Goal: Navigation & Orientation: Find specific page/section

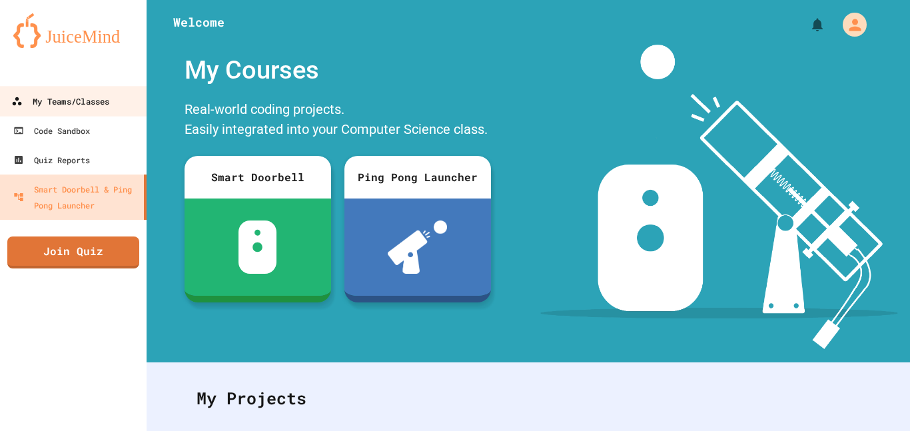
click at [62, 94] on div "My Teams/Classes" at bounding box center [60, 101] width 98 height 17
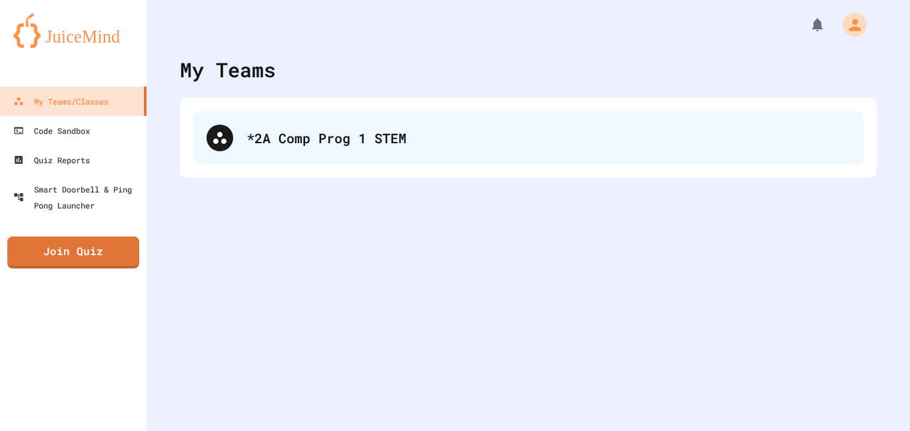
click at [319, 121] on div "*2A Comp Prog 1 STEM" at bounding box center [528, 137] width 670 height 53
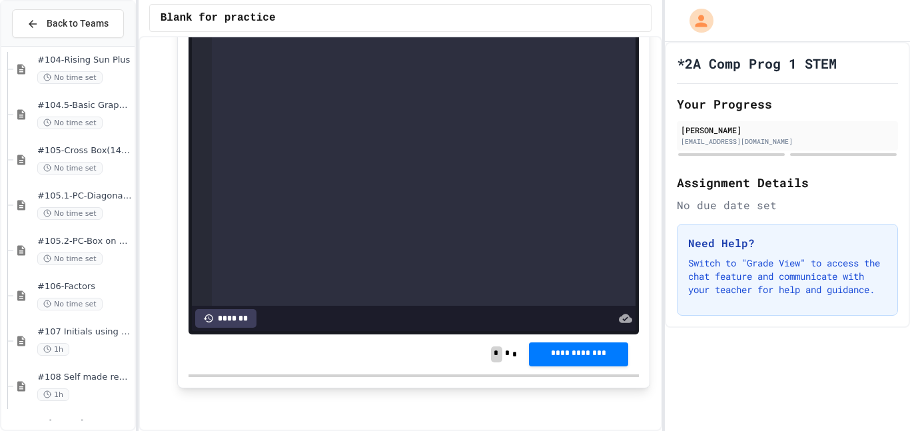
scroll to position [334, 0]
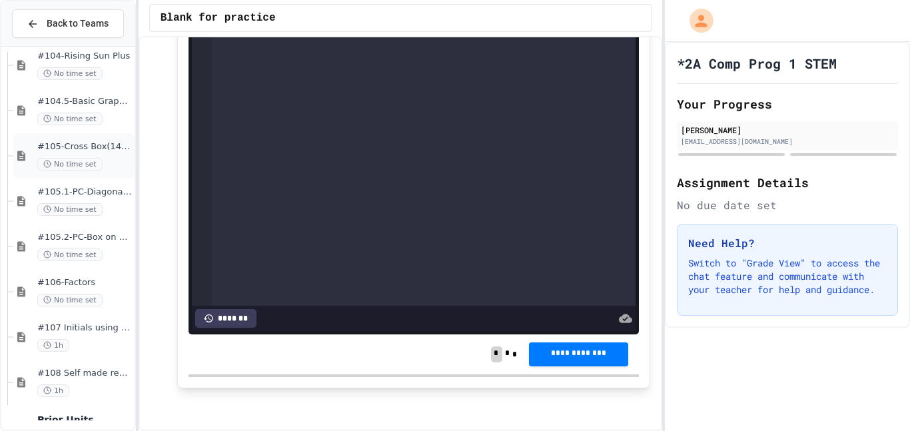
click at [89, 151] on span "#105-Cross Box(14pts)" at bounding box center [84, 146] width 95 height 11
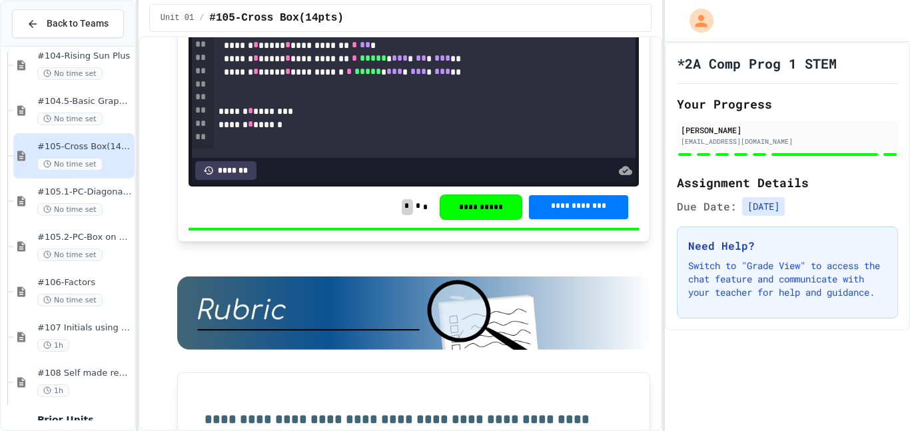
scroll to position [5205, 0]
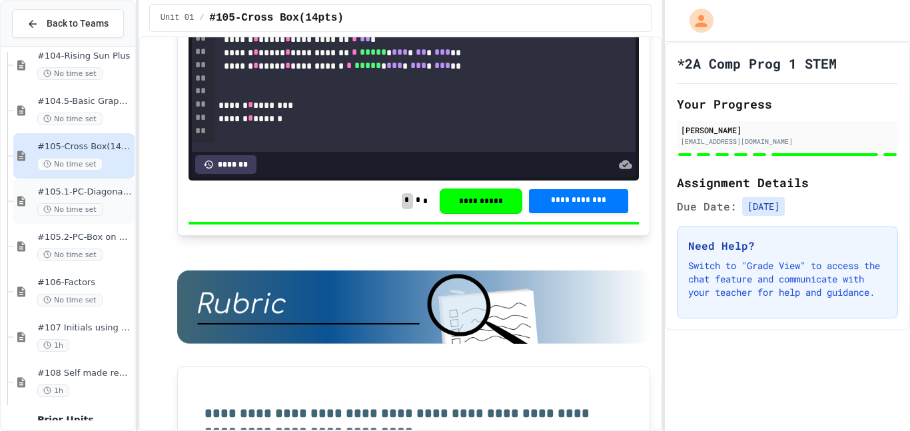
click at [109, 195] on span "#105.1-PC-Diagonal line" at bounding box center [84, 191] width 95 height 11
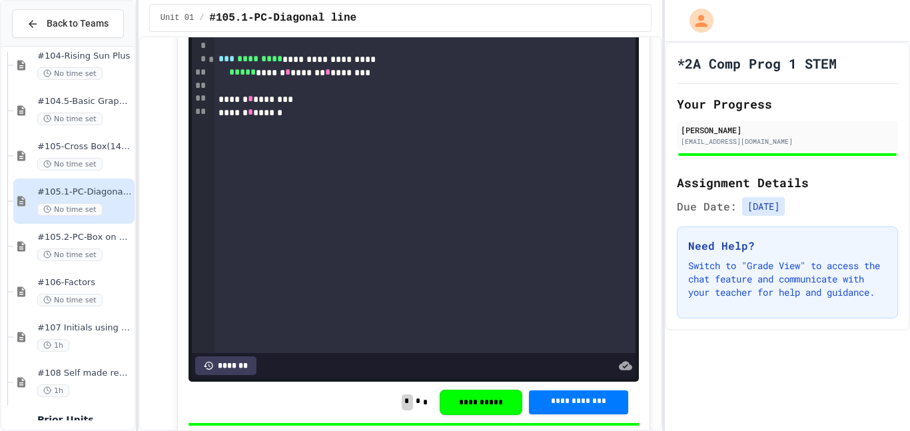
scroll to position [920, 0]
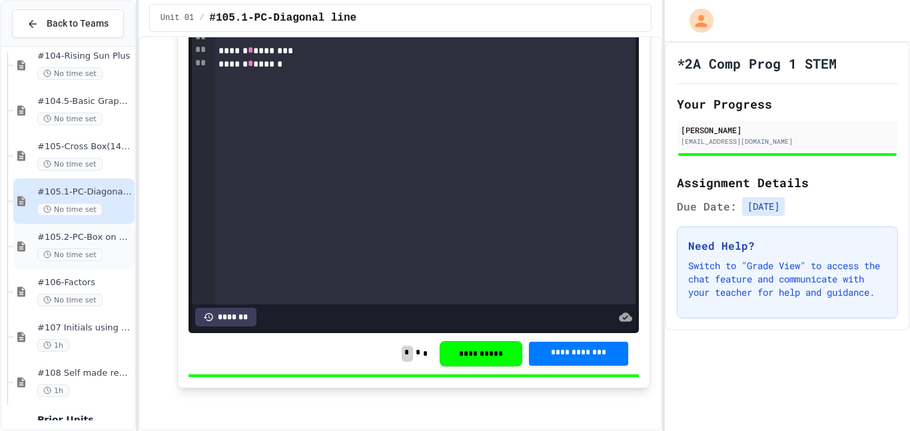
click at [47, 243] on span "#105.2-PC-Box on Box" at bounding box center [84, 237] width 95 height 11
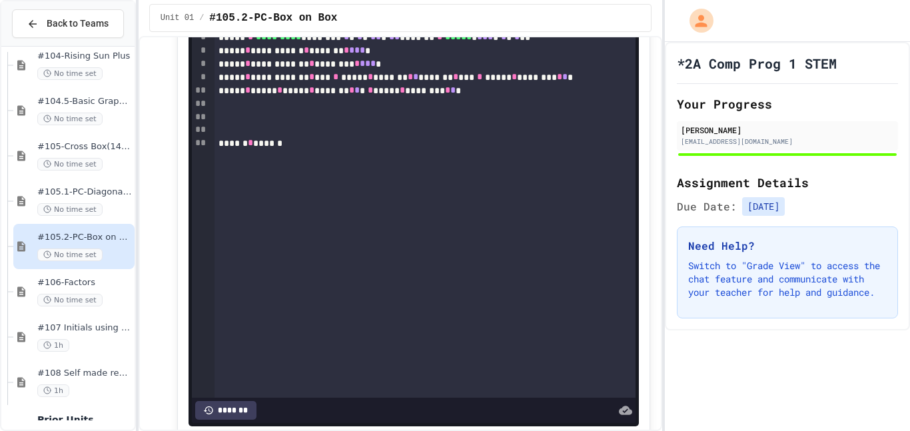
scroll to position [873, 0]
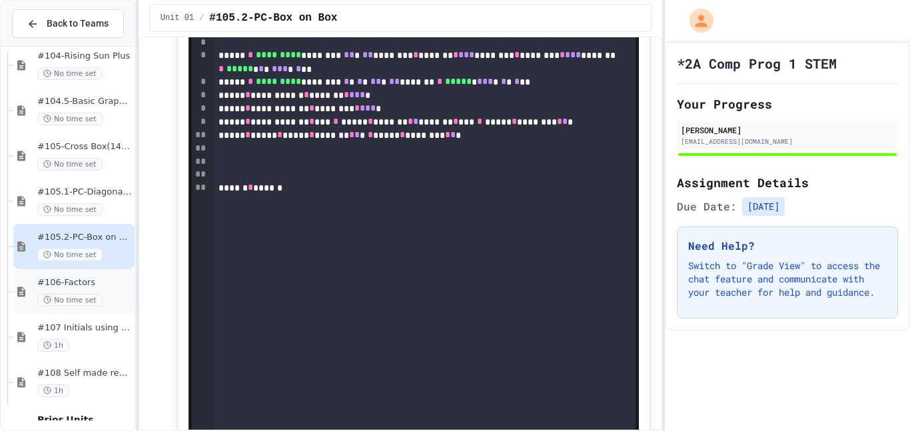
click at [79, 288] on span "#106-Factors" at bounding box center [84, 282] width 95 height 11
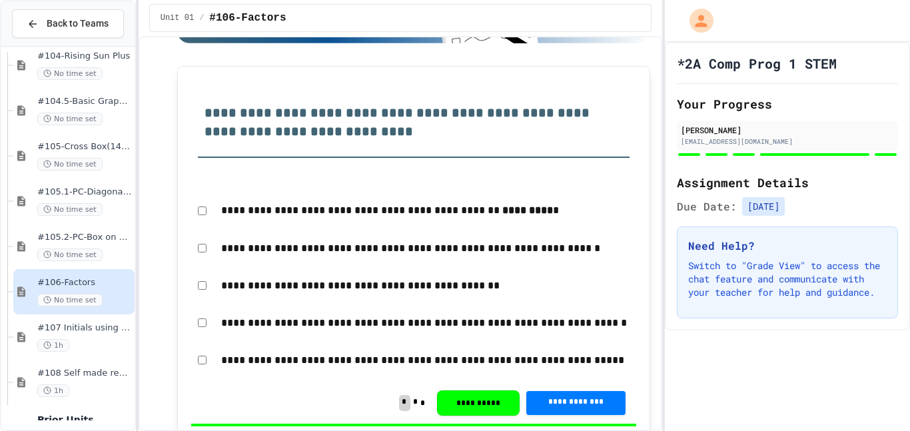
scroll to position [5501, 0]
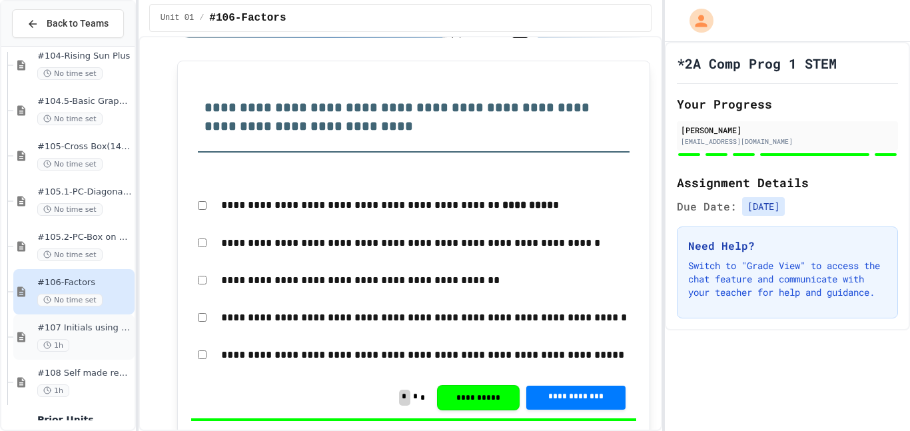
click at [93, 341] on div "#107 Initials using shapes 1h" at bounding box center [84, 336] width 95 height 29
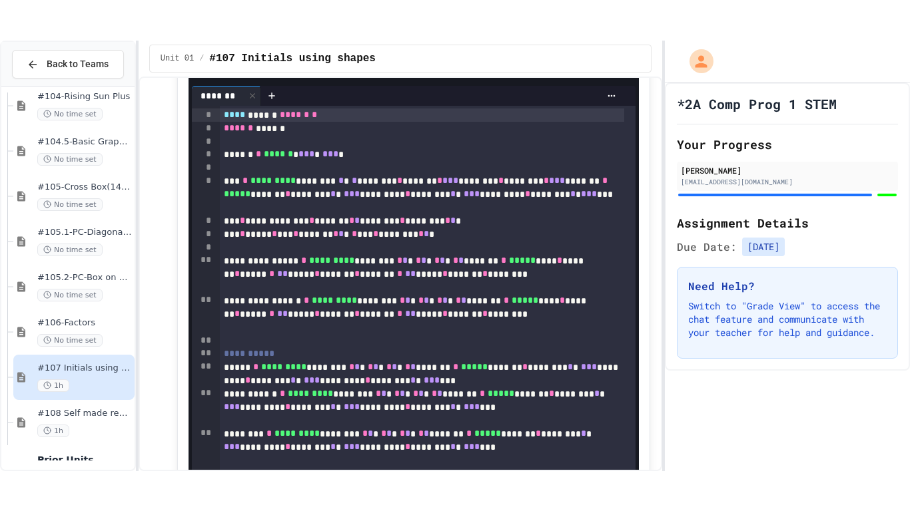
scroll to position [745, 0]
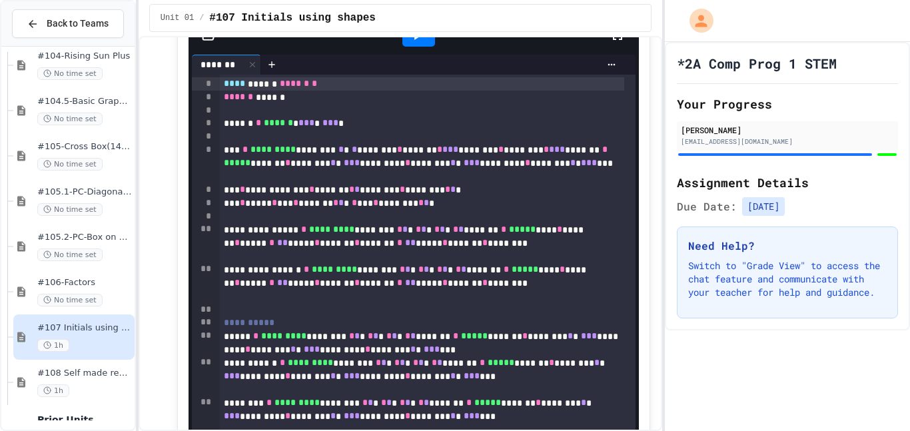
click at [597, 53] on div at bounding box center [418, 35] width 381 height 36
click at [609, 43] on icon at bounding box center [617, 35] width 16 height 16
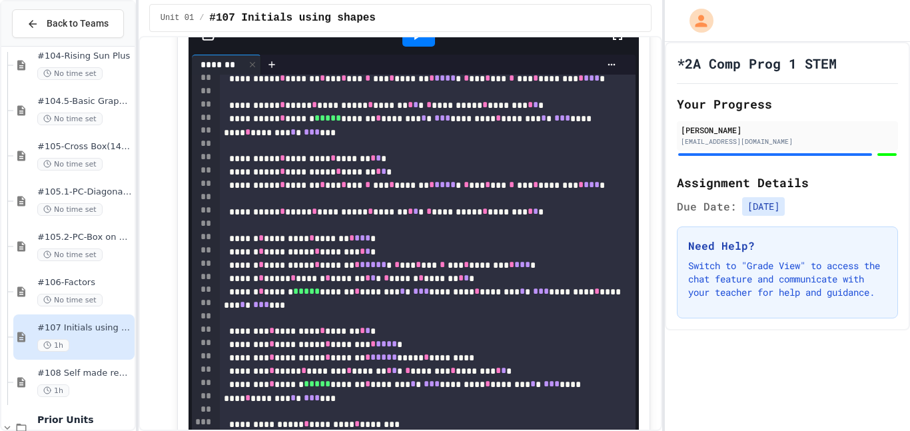
scroll to position [1068, 0]
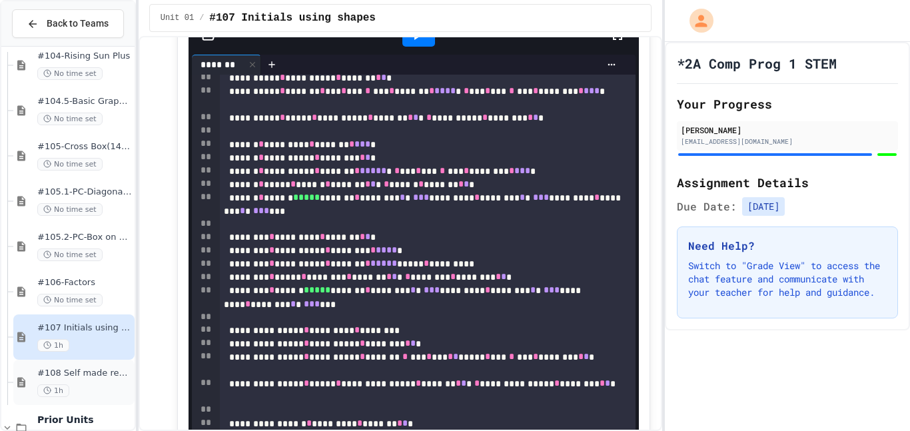
click at [81, 379] on span "#108 Self made review (15pts)" at bounding box center [84, 373] width 95 height 11
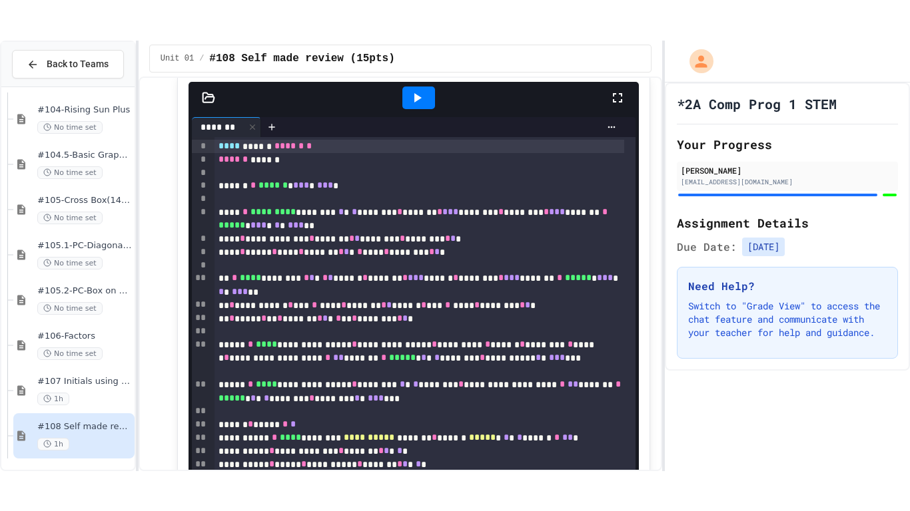
scroll to position [688, 0]
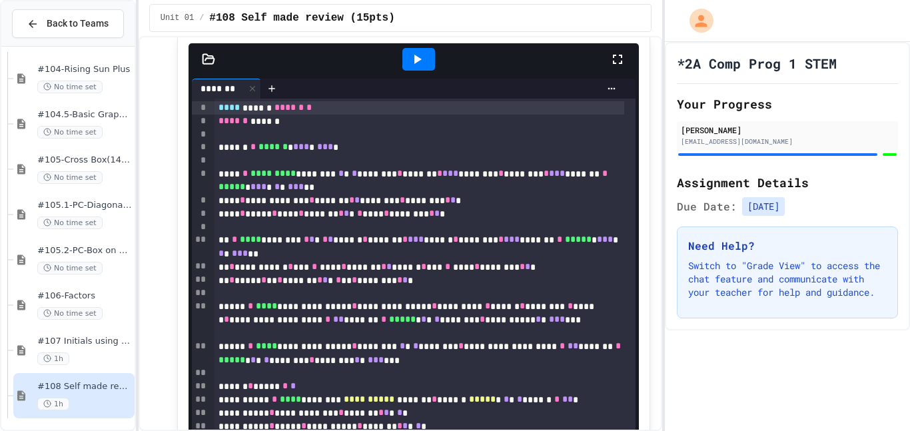
click at [609, 67] on icon at bounding box center [617, 59] width 16 height 16
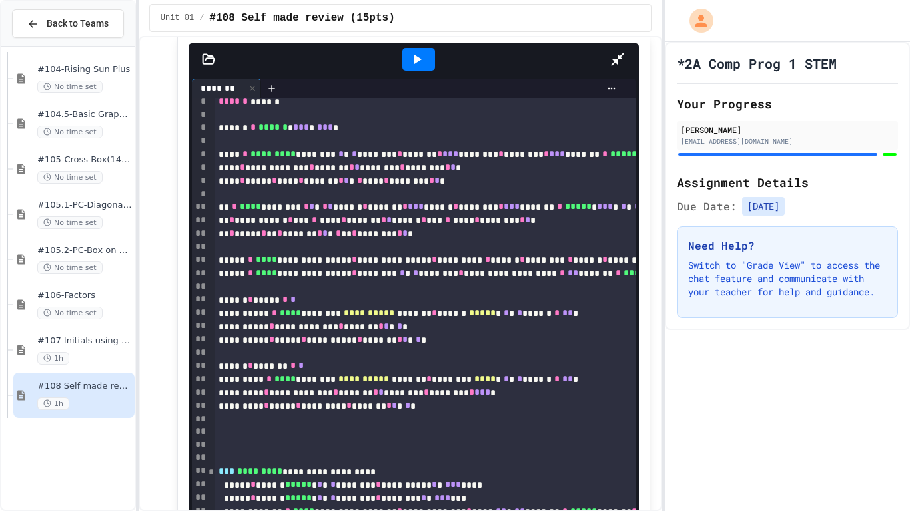
scroll to position [18, 0]
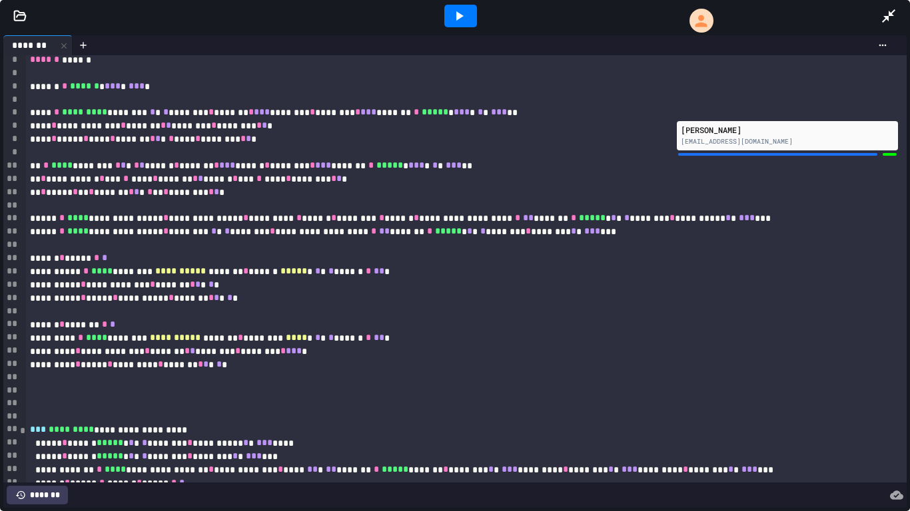
click at [112, 388] on div at bounding box center [466, 390] width 880 height 13
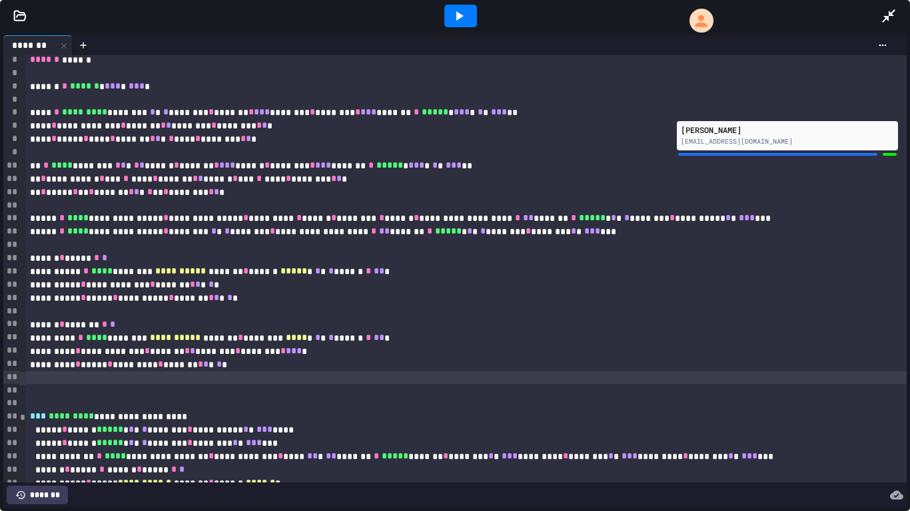
click at [446, 5] on div at bounding box center [460, 16] width 33 height 23
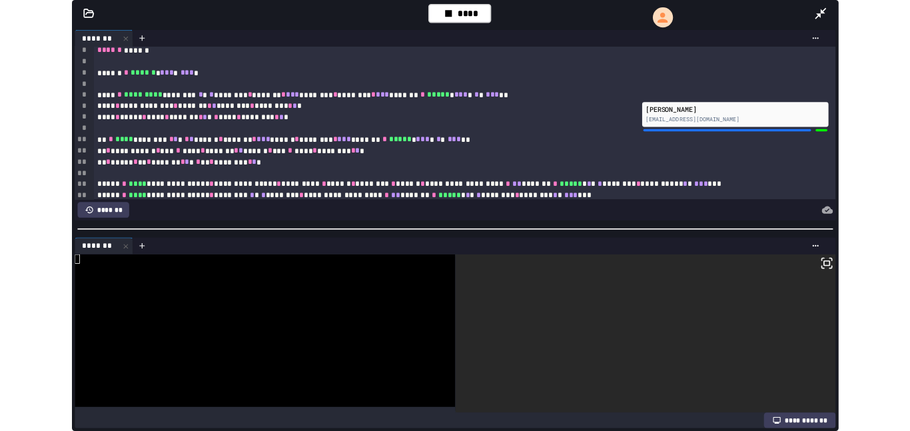
scroll to position [0, 0]
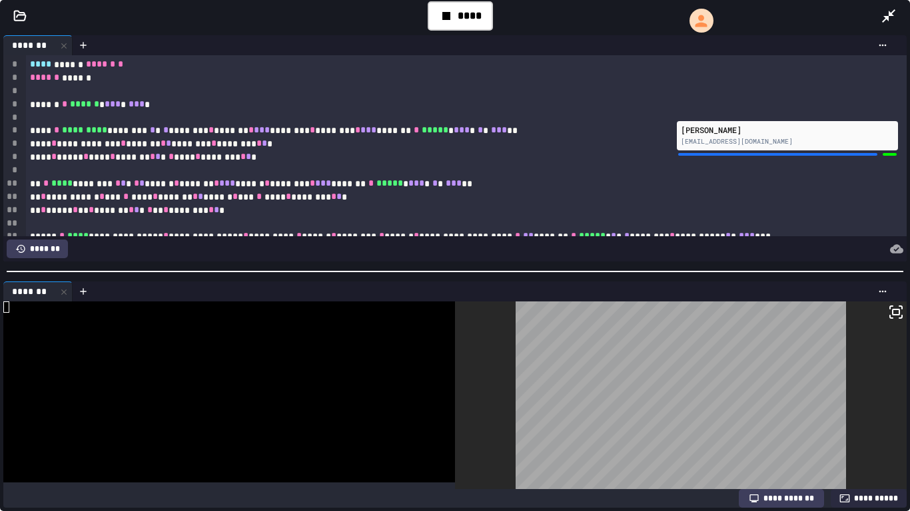
click at [663, 380] on html "**********" at bounding box center [455, 255] width 910 height 511
